Goal: Check status: Check status

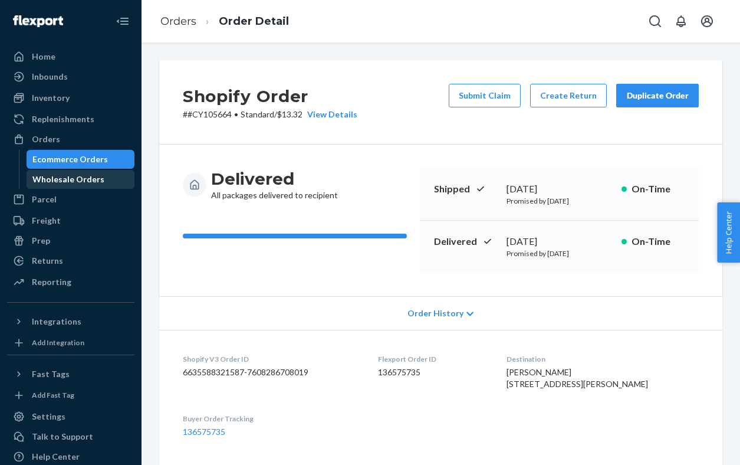
scroll to position [360, 0]
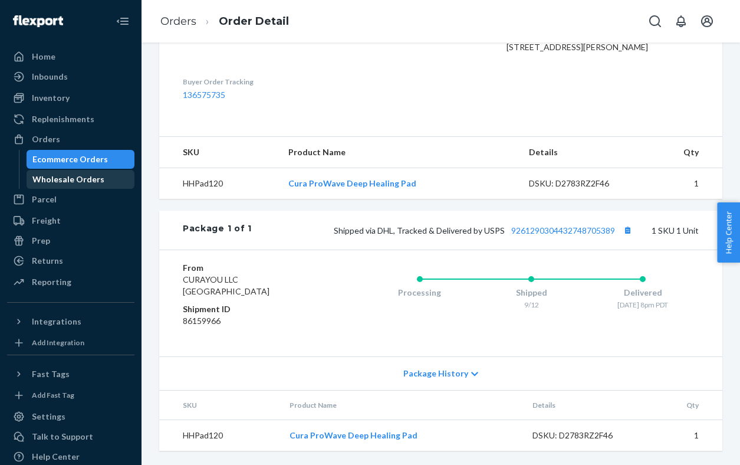
click at [81, 183] on div "Wholesale Orders" at bounding box center [68, 179] width 72 height 12
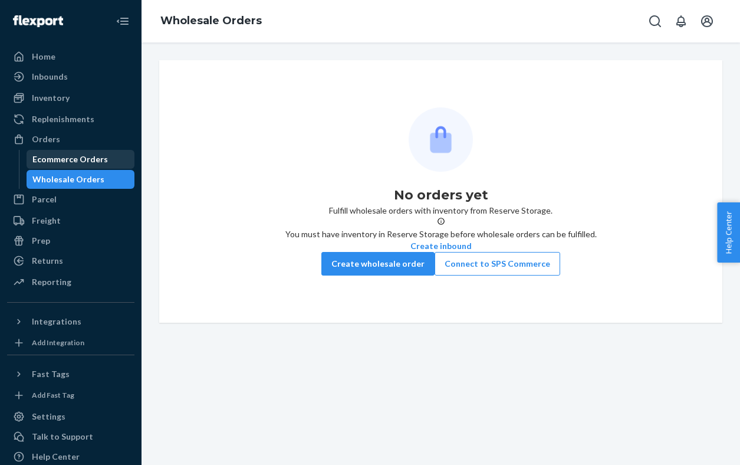
click at [86, 162] on div "Ecommerce Orders" at bounding box center [69, 159] width 75 height 12
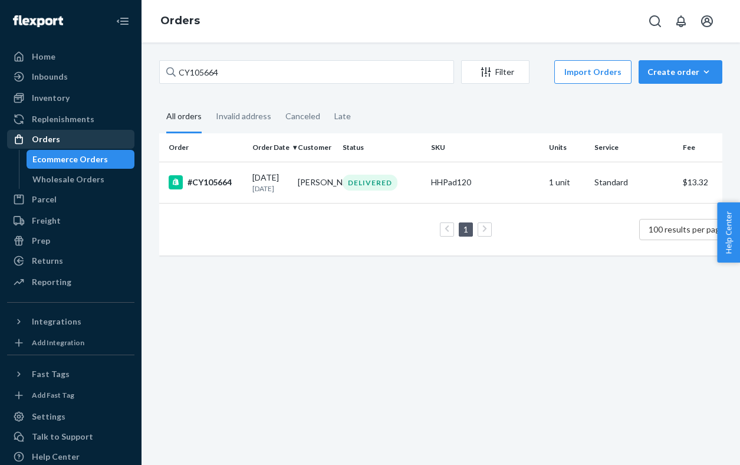
click at [44, 141] on div "Orders" at bounding box center [46, 139] width 28 height 12
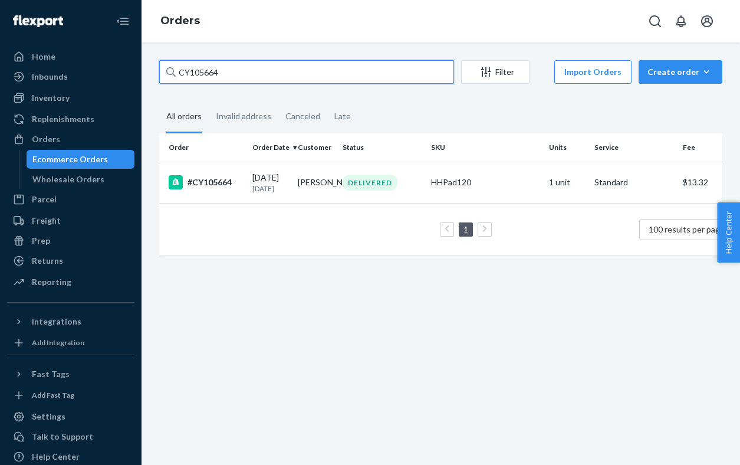
click at [193, 80] on input "CY105664" at bounding box center [306, 72] width 295 height 24
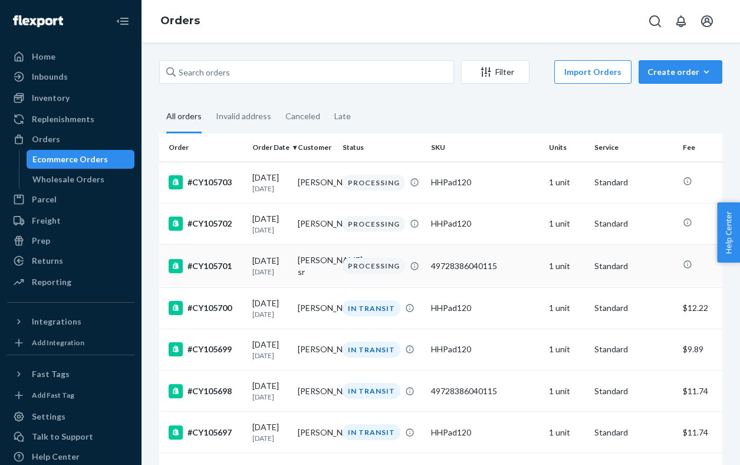
click at [282, 268] on div "09/20/2025 Today" at bounding box center [270, 266] width 36 height 22
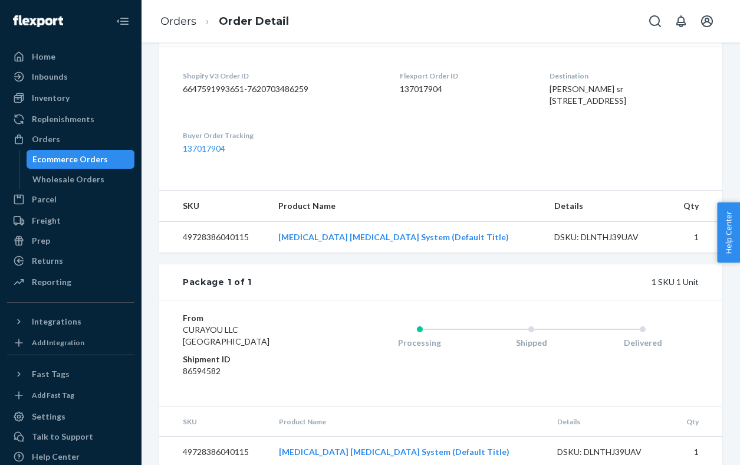
scroll to position [323, 0]
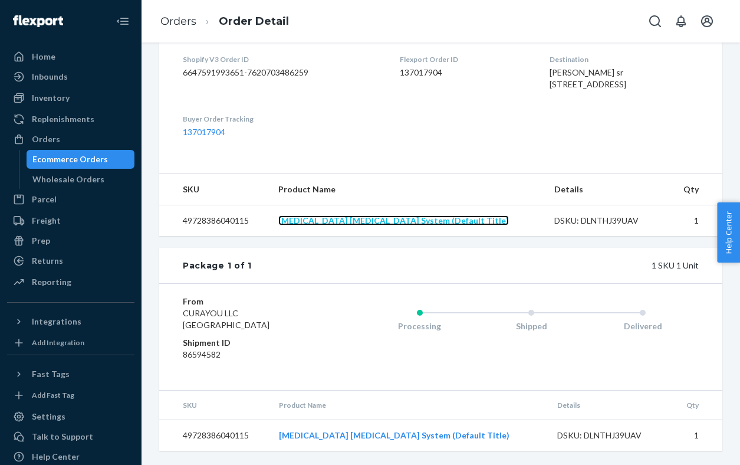
click at [360, 223] on link "[MEDICAL_DATA] [MEDICAL_DATA] System (Default Title)" at bounding box center [393, 220] width 231 height 10
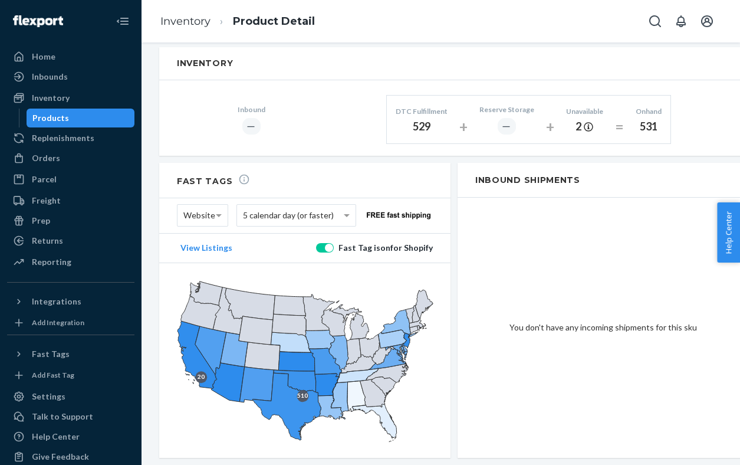
scroll to position [691, 0]
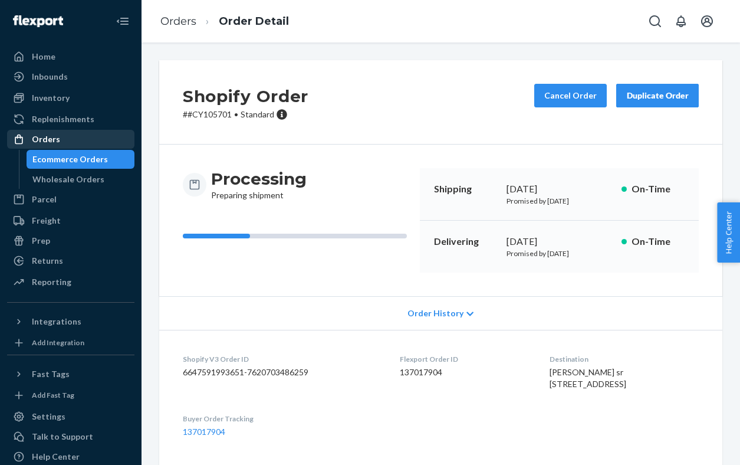
click at [85, 142] on div "Orders" at bounding box center [70, 139] width 125 height 17
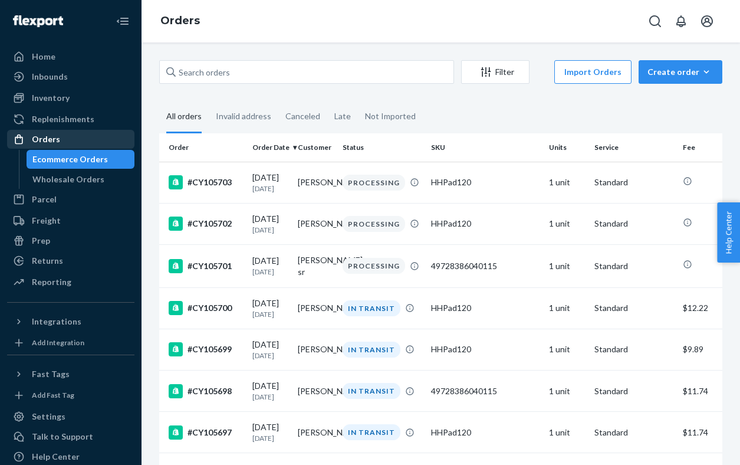
click at [114, 133] on div "Orders" at bounding box center [70, 139] width 125 height 17
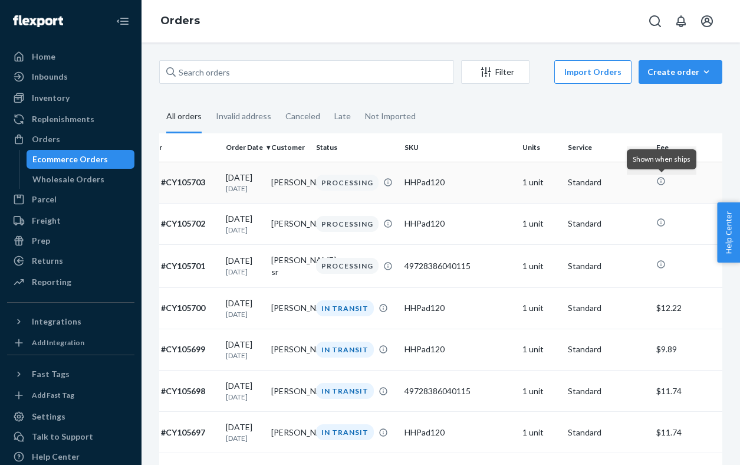
click at [663, 185] on icon at bounding box center [661, 181] width 8 height 8
